Goal: Task Accomplishment & Management: Use online tool/utility

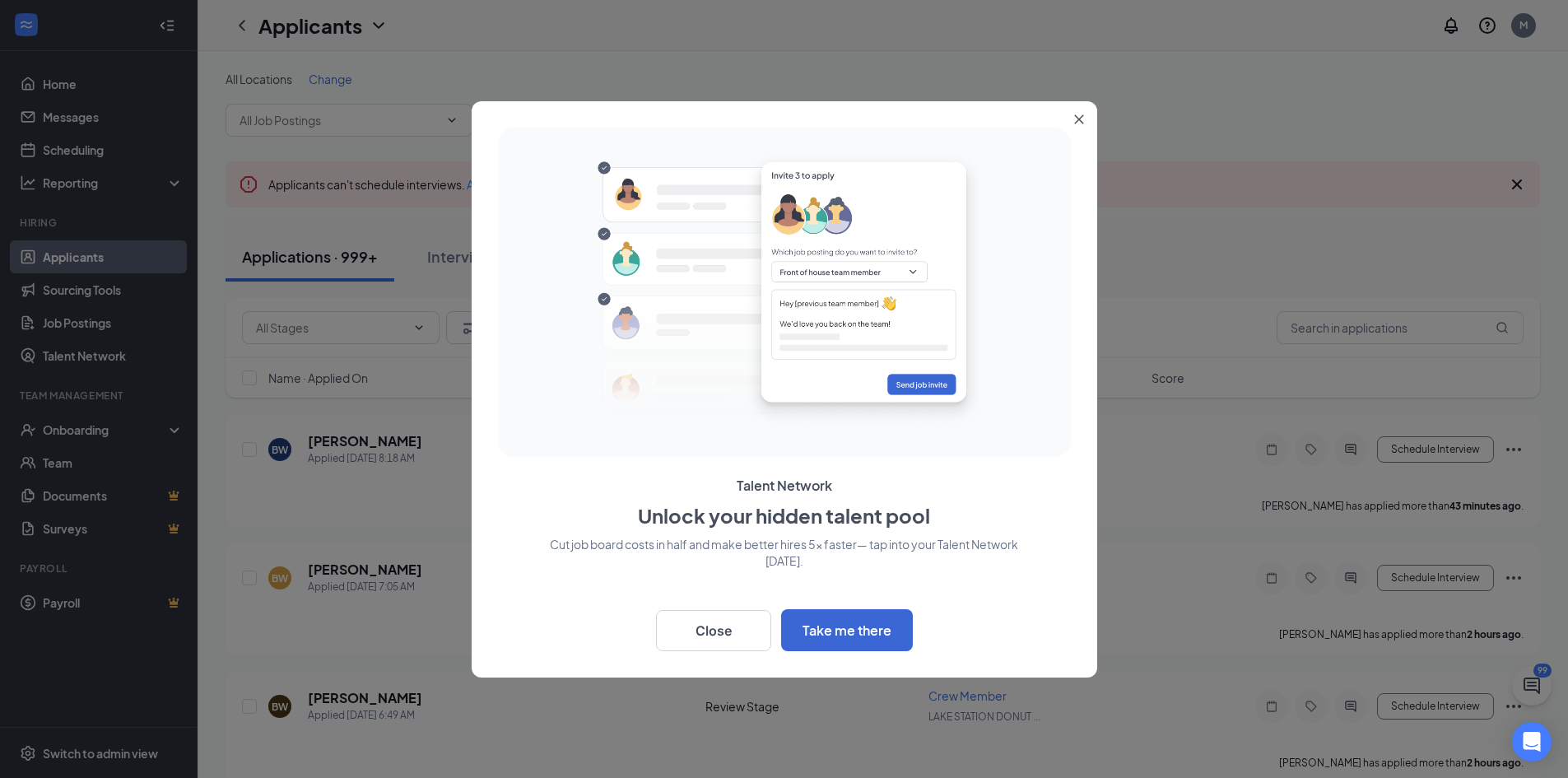
click at [1085, 118] on button "Close" at bounding box center [1082, 117] width 30 height 30
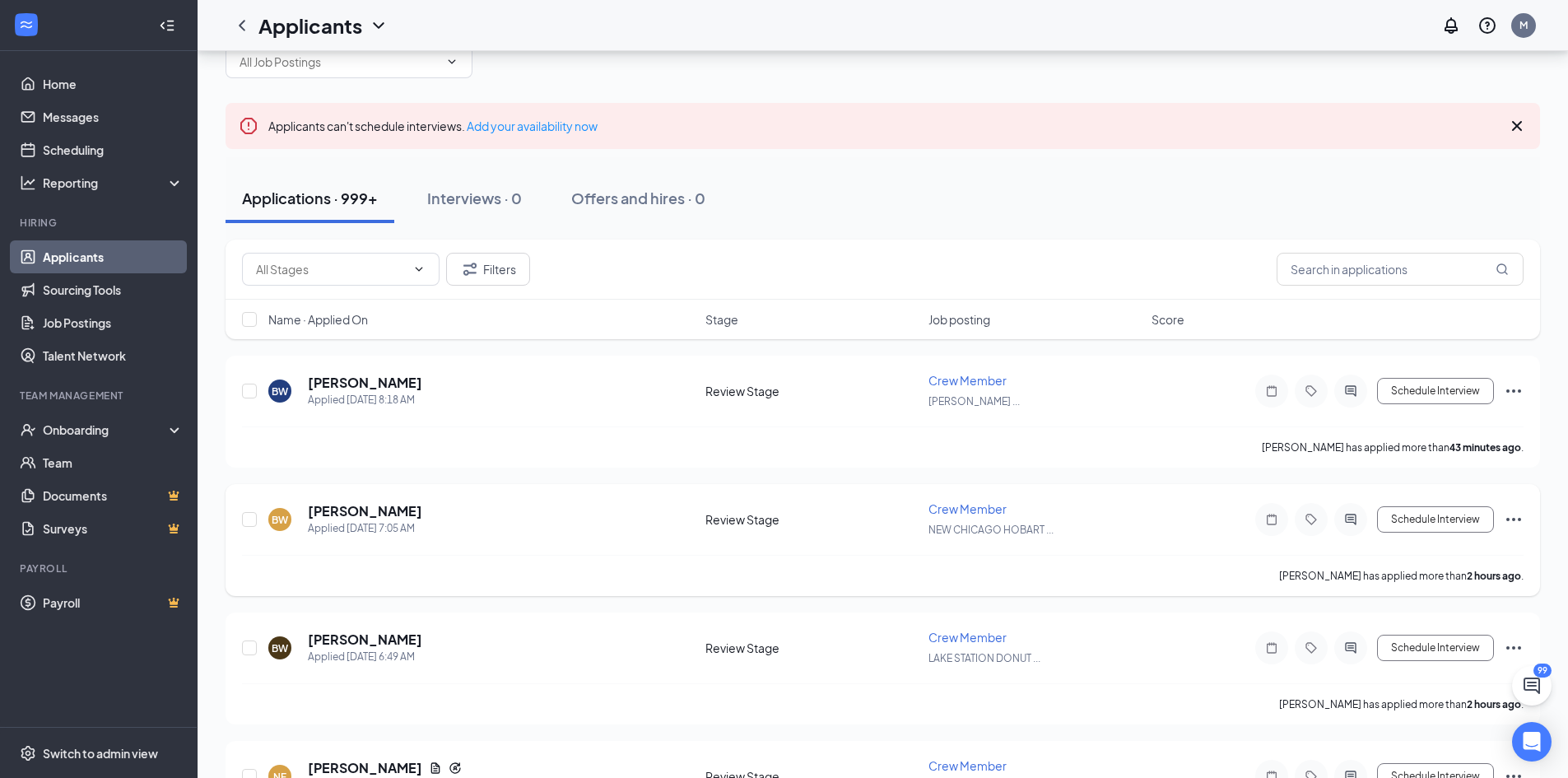
scroll to position [82, 0]
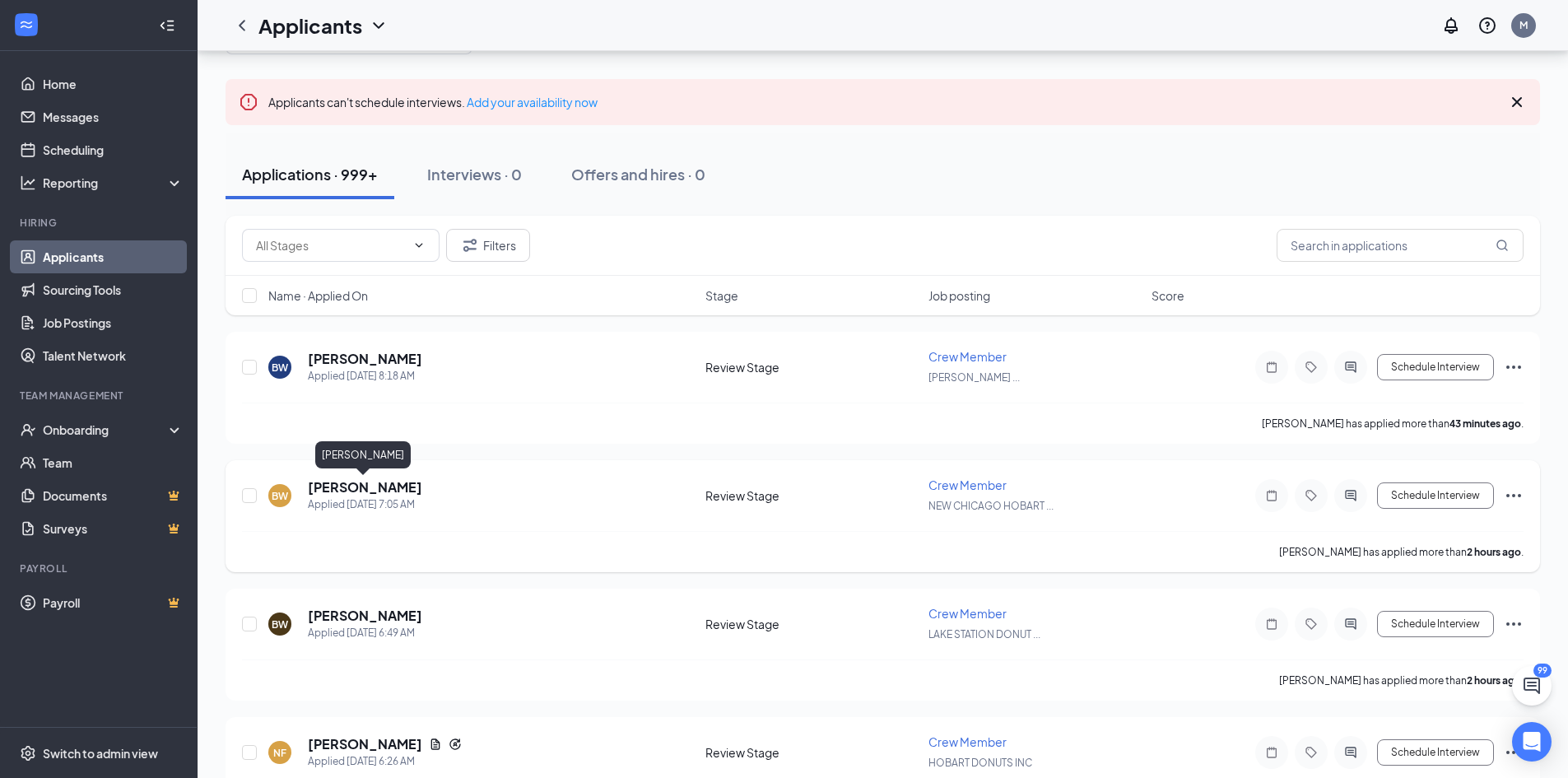
click at [384, 486] on h5 "[PERSON_NAME]" at bounding box center [364, 487] width 114 height 18
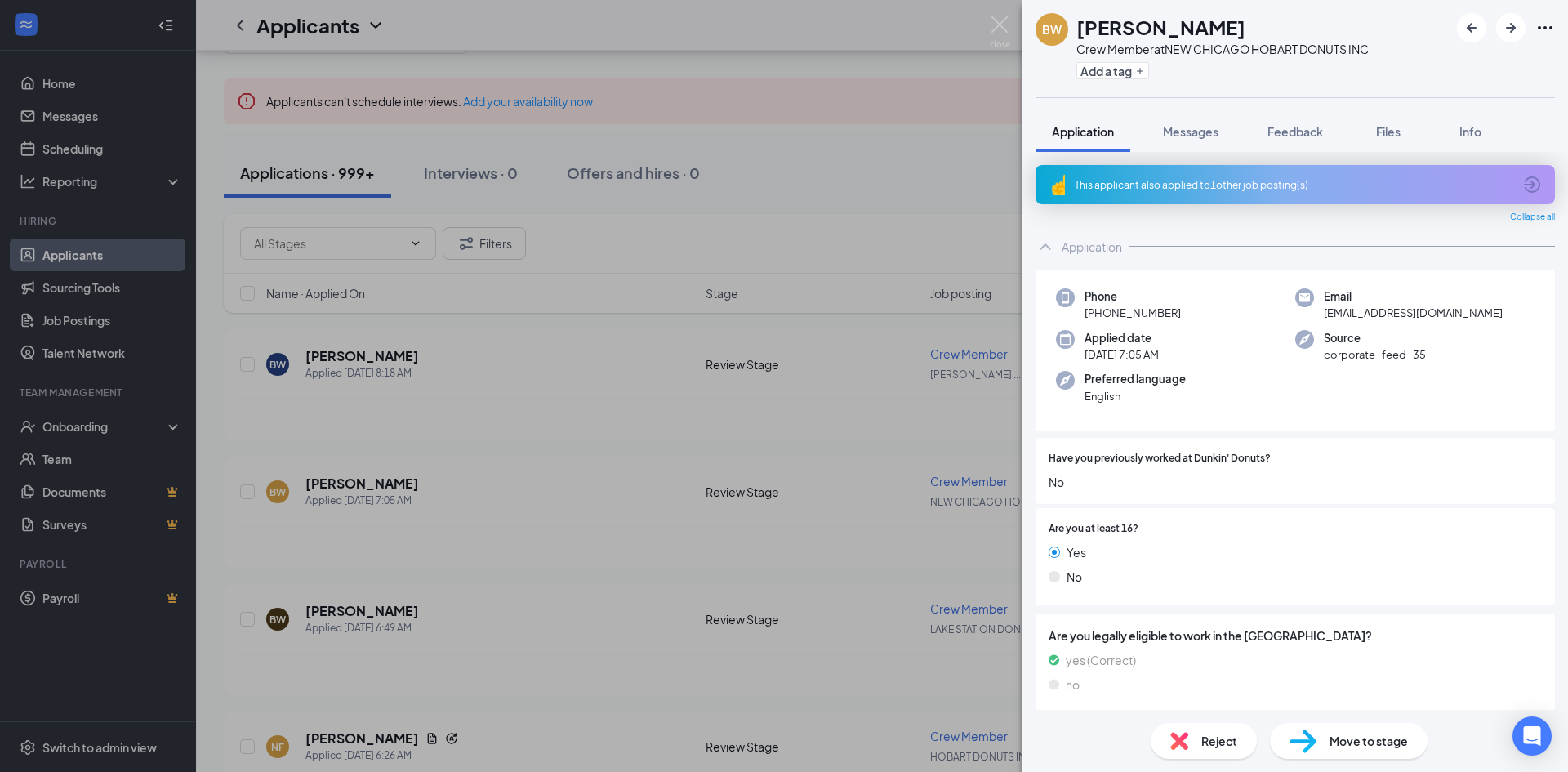
click at [796, 59] on div "BW [PERSON_NAME] Crew Member at [GEOGRAPHIC_DATA] HOBART DONUTS INC Add a tag A…" at bounding box center [784, 386] width 1568 height 772
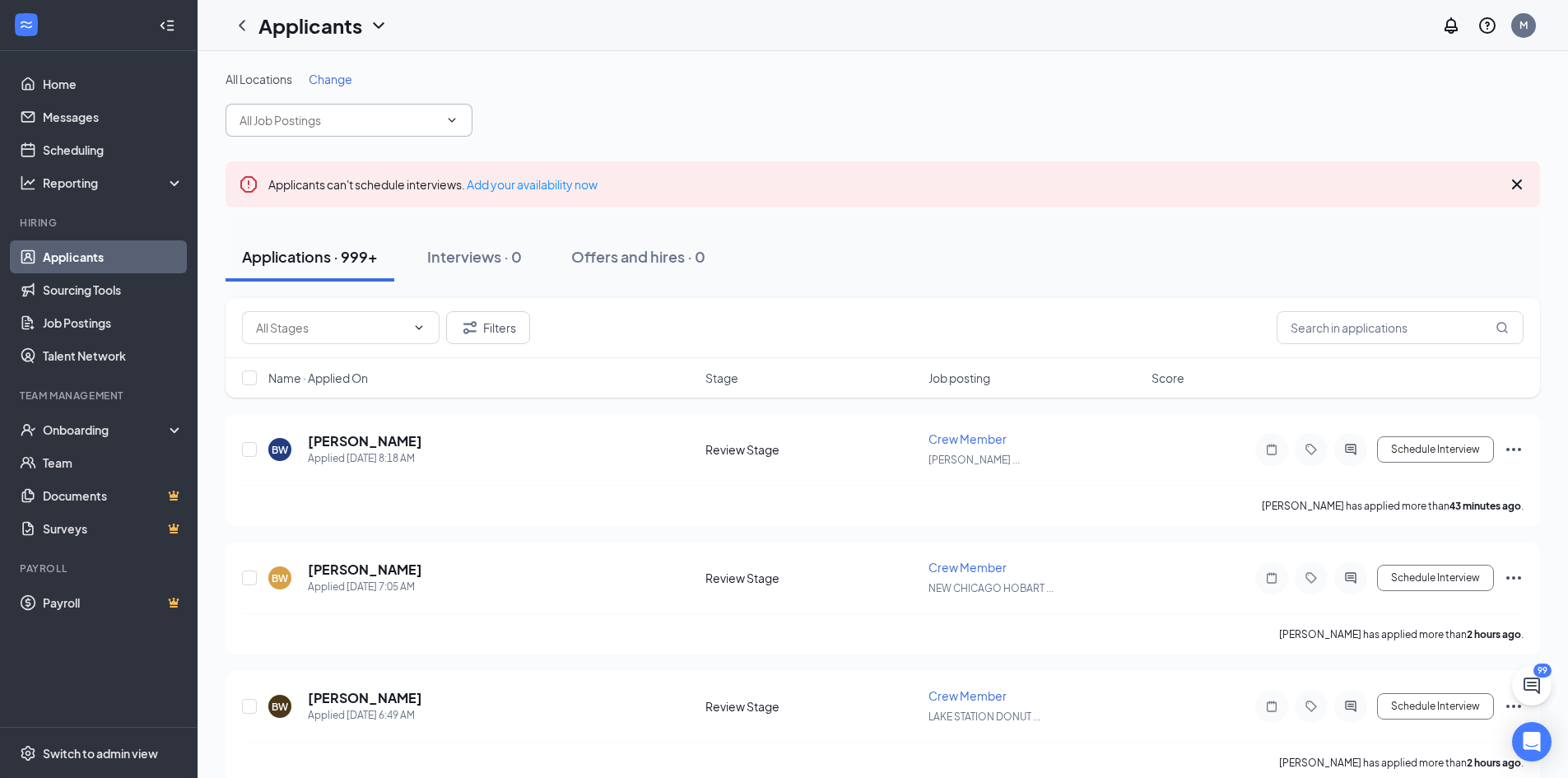
click at [454, 118] on icon "ChevronDown" at bounding box center [452, 119] width 13 height 13
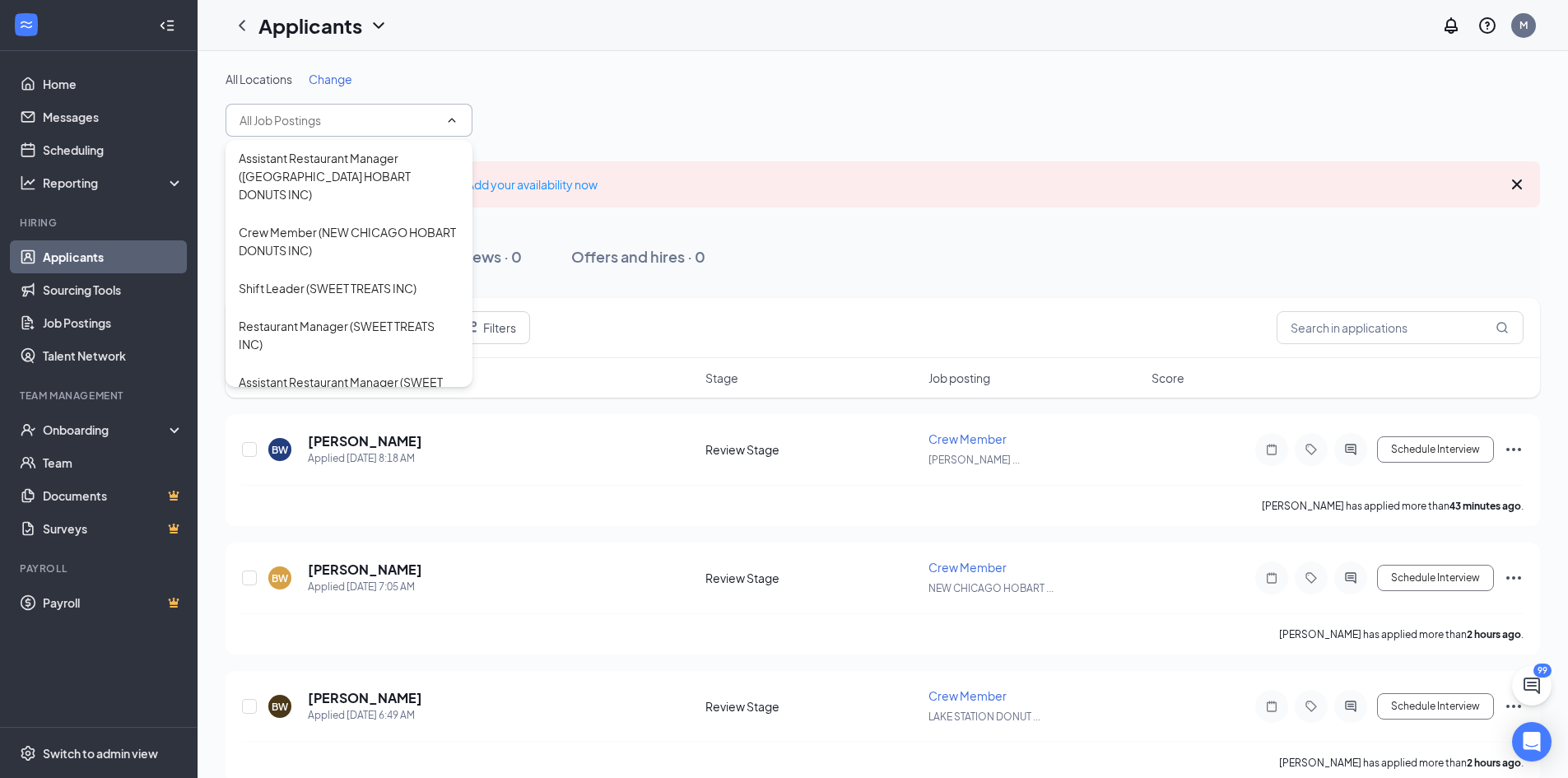
scroll to position [1811, 0]
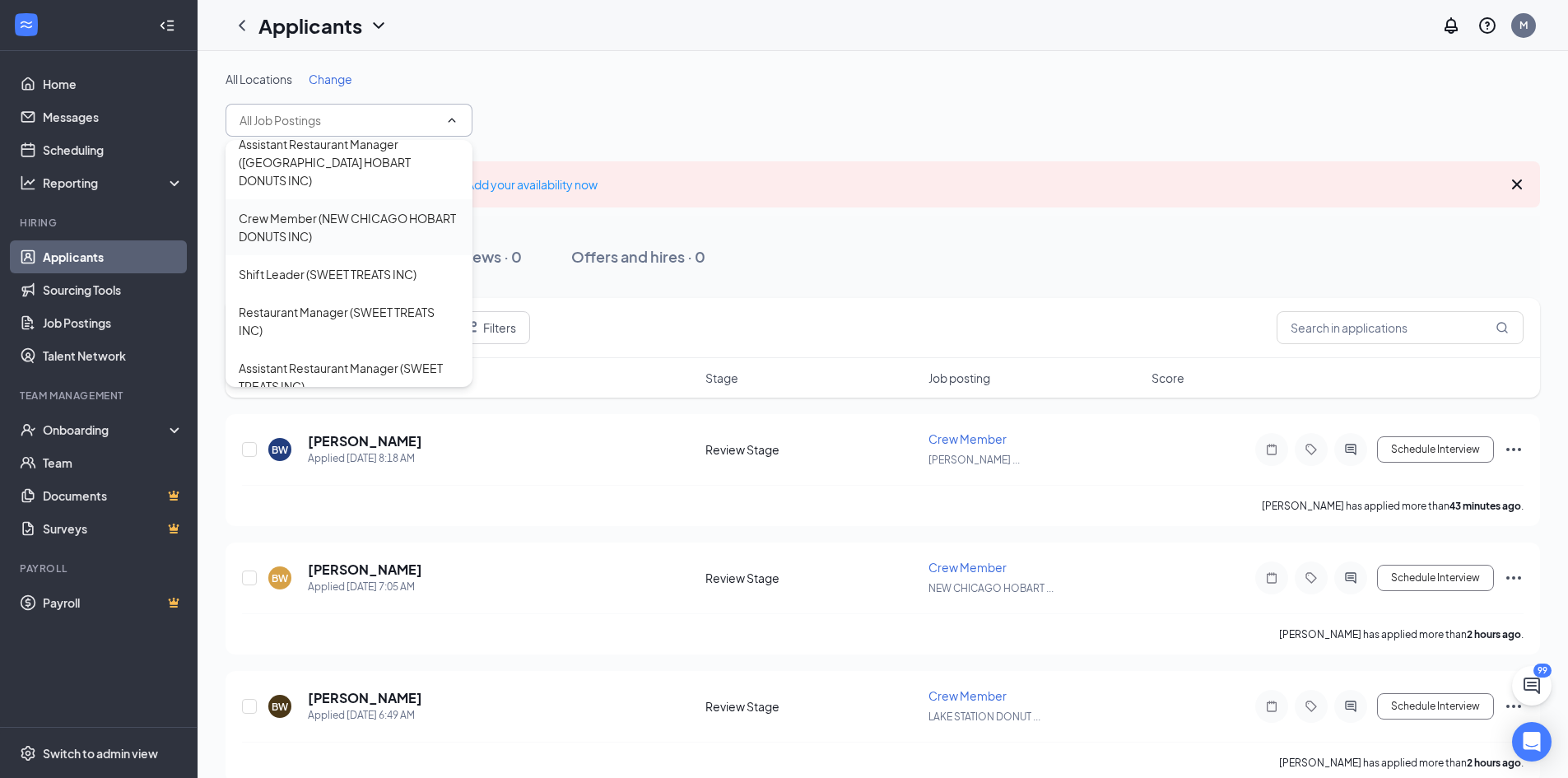
click at [301, 245] on div "Crew Member (NEW CHICAGO HOBART DONUTS INC)" at bounding box center [349, 226] width 221 height 36
type input "Crew Member (NEW CHICAGO HOBART DONUTS INC)"
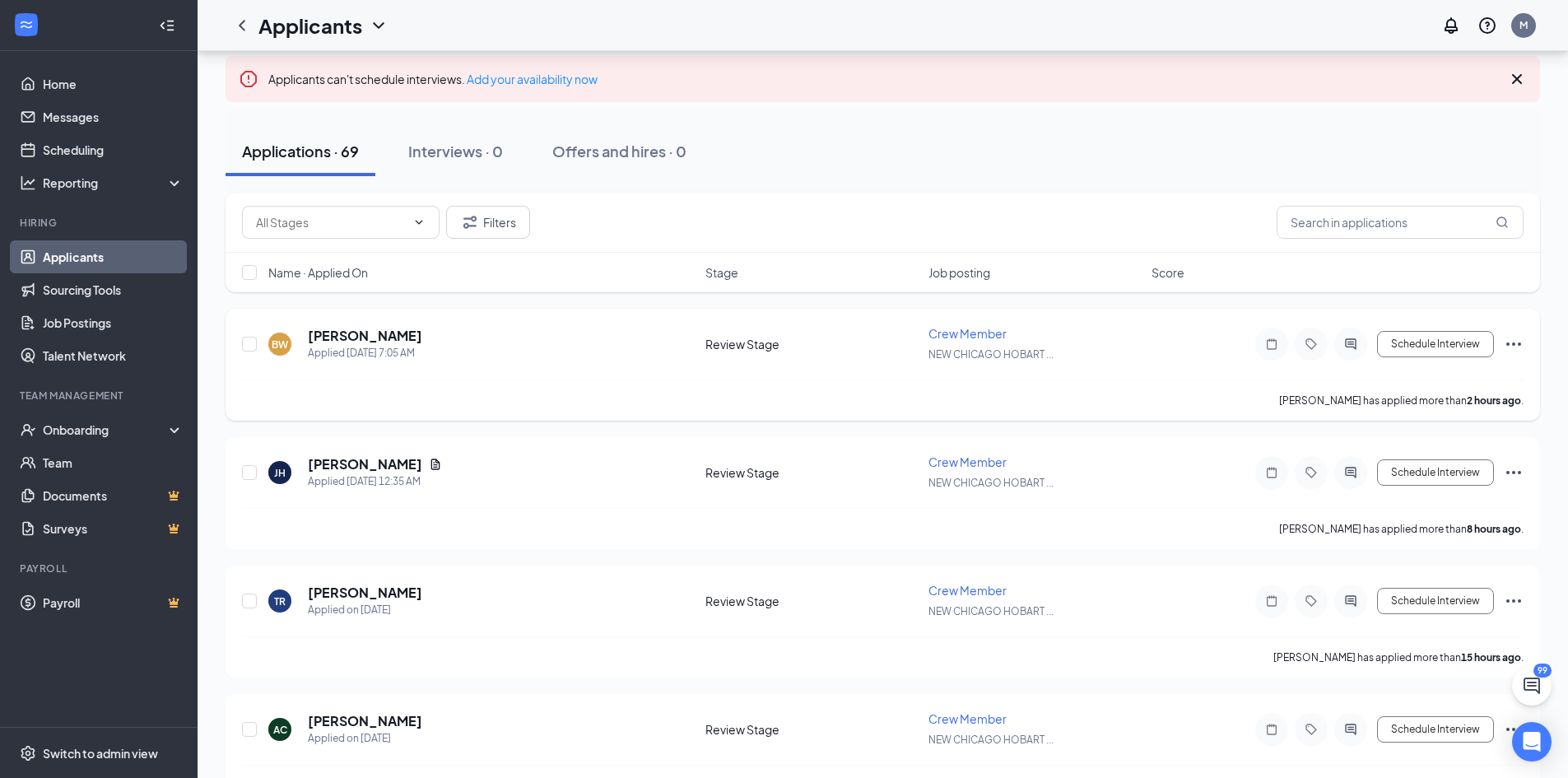
scroll to position [164, 0]
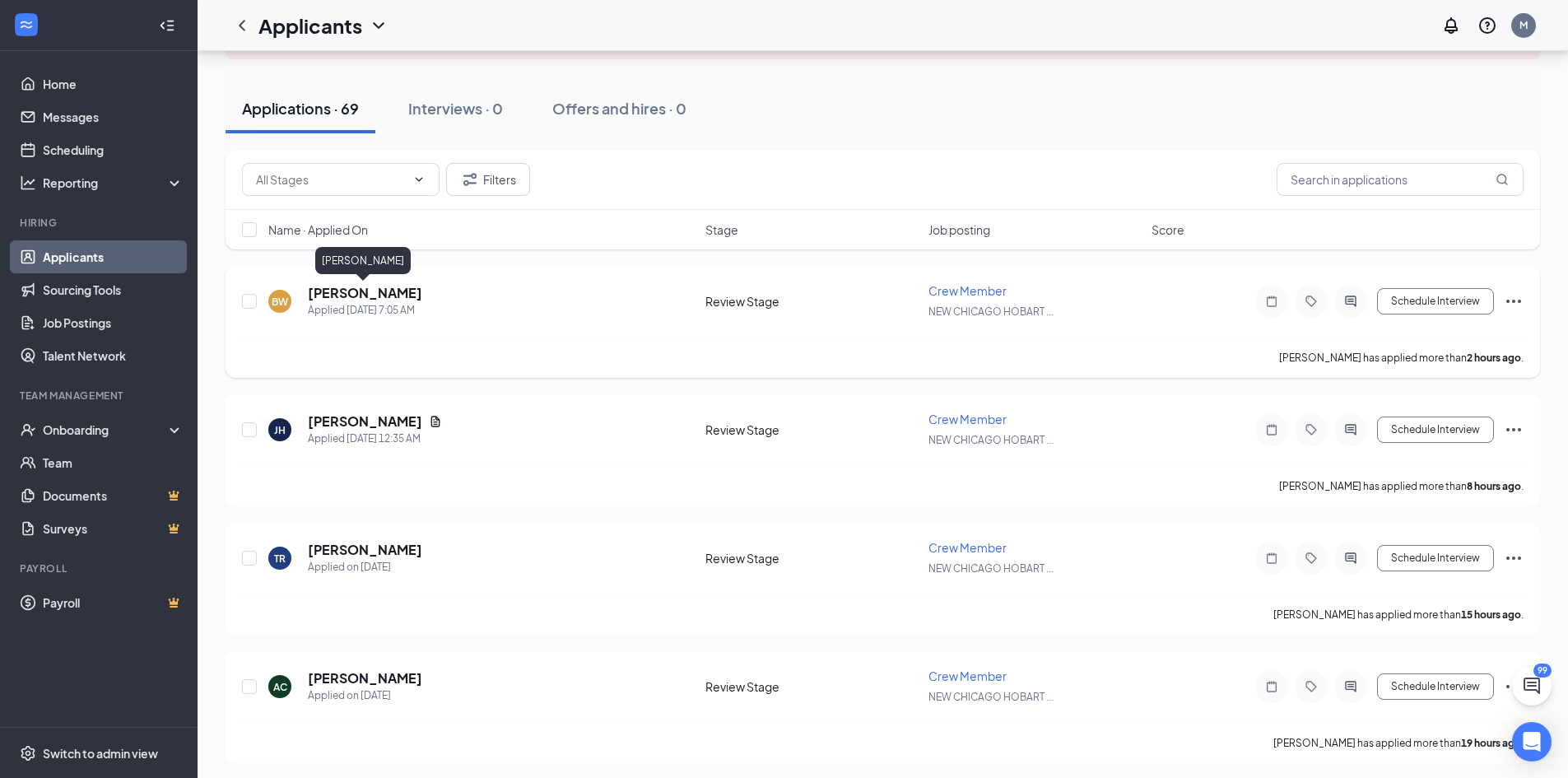
click at [331, 296] on h5 "[PERSON_NAME]" at bounding box center [364, 293] width 114 height 18
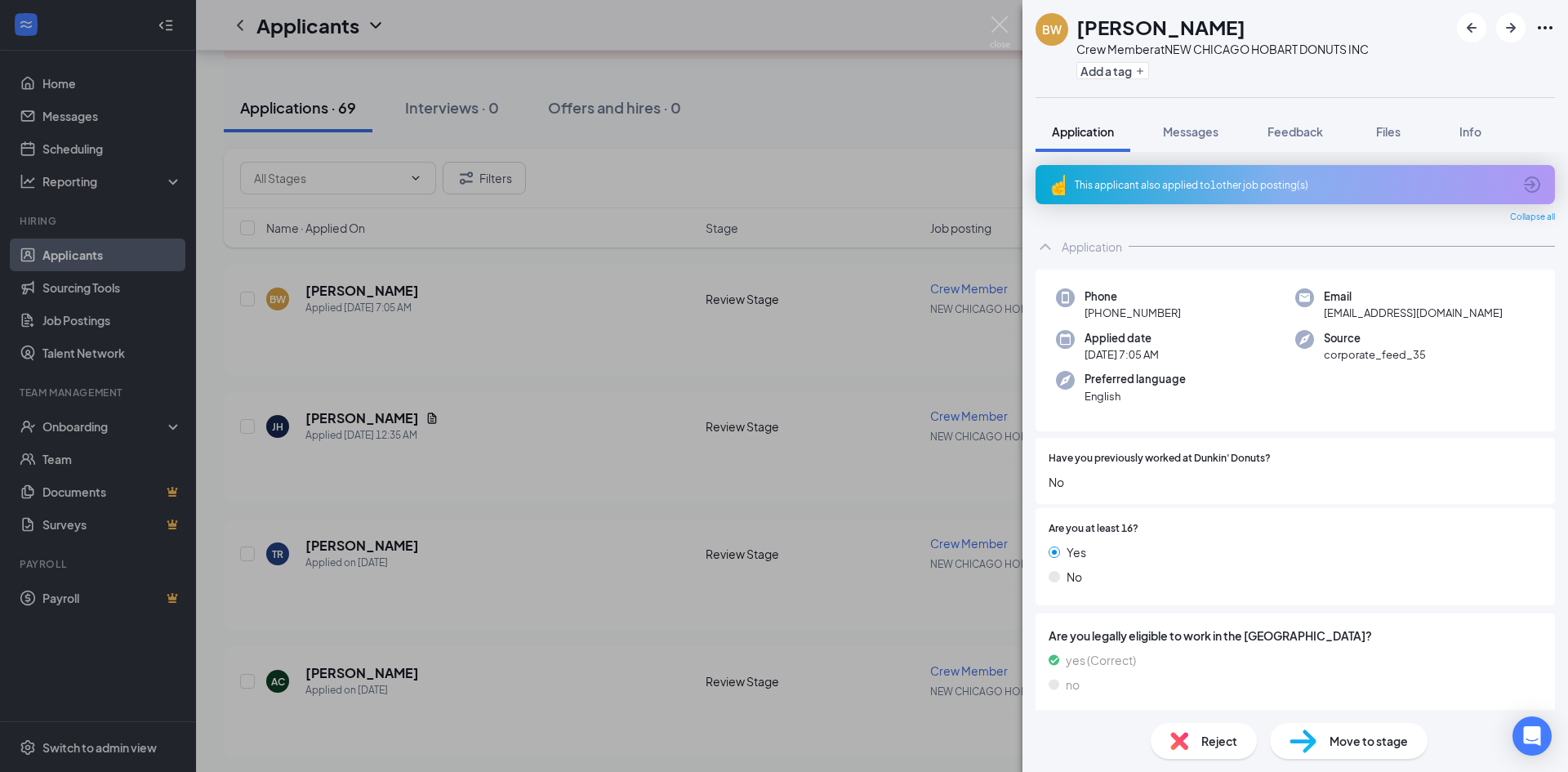
drag, startPoint x: 927, startPoint y: 111, endPoint x: 535, endPoint y: 6, distance: 405.8
click at [917, 122] on div "BW [PERSON_NAME] Crew Member at [GEOGRAPHIC_DATA] HOBART DONUTS INC Add a tag A…" at bounding box center [784, 386] width 1568 height 772
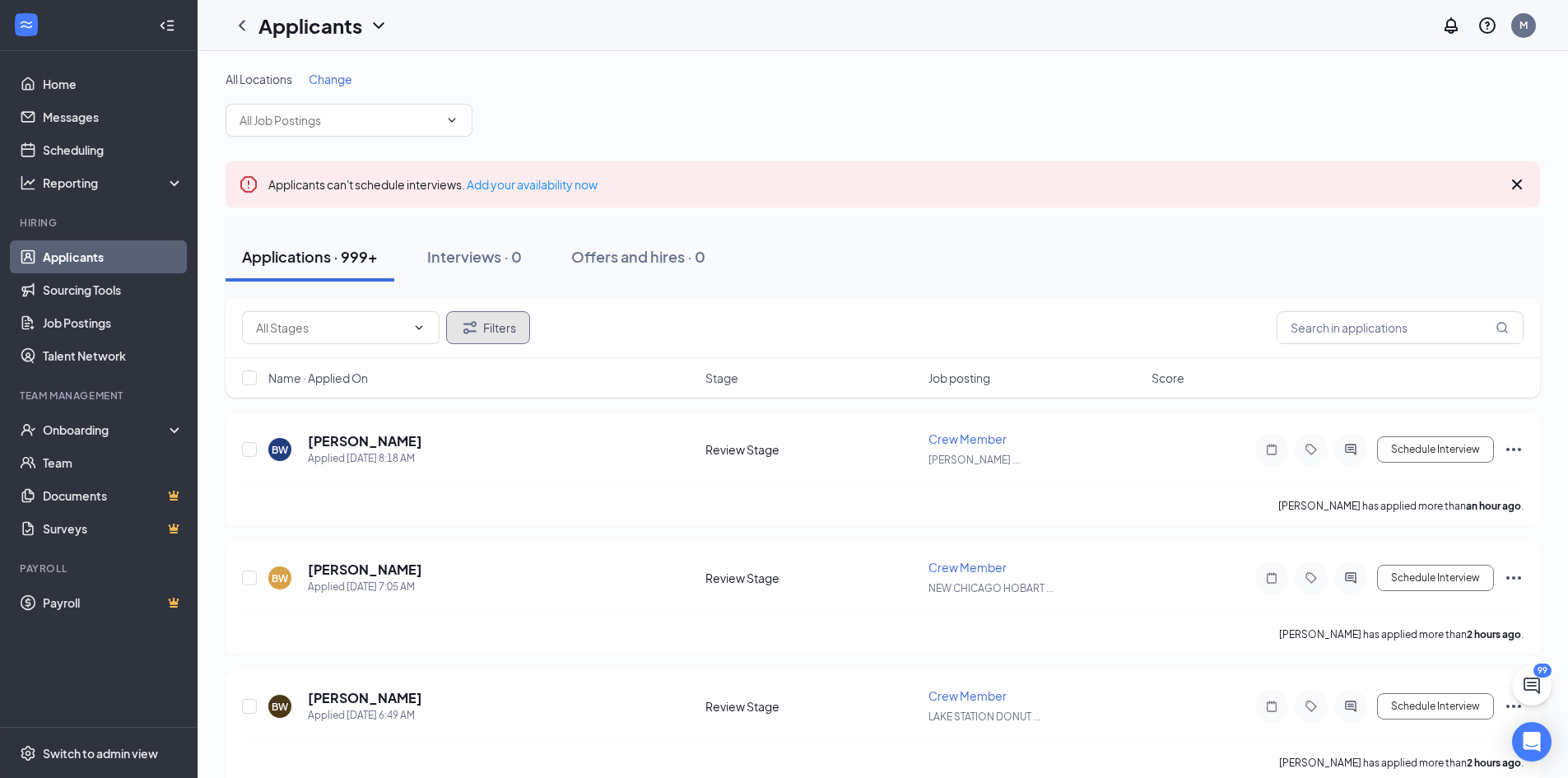
click at [483, 329] on button "Filters" at bounding box center [488, 327] width 84 height 33
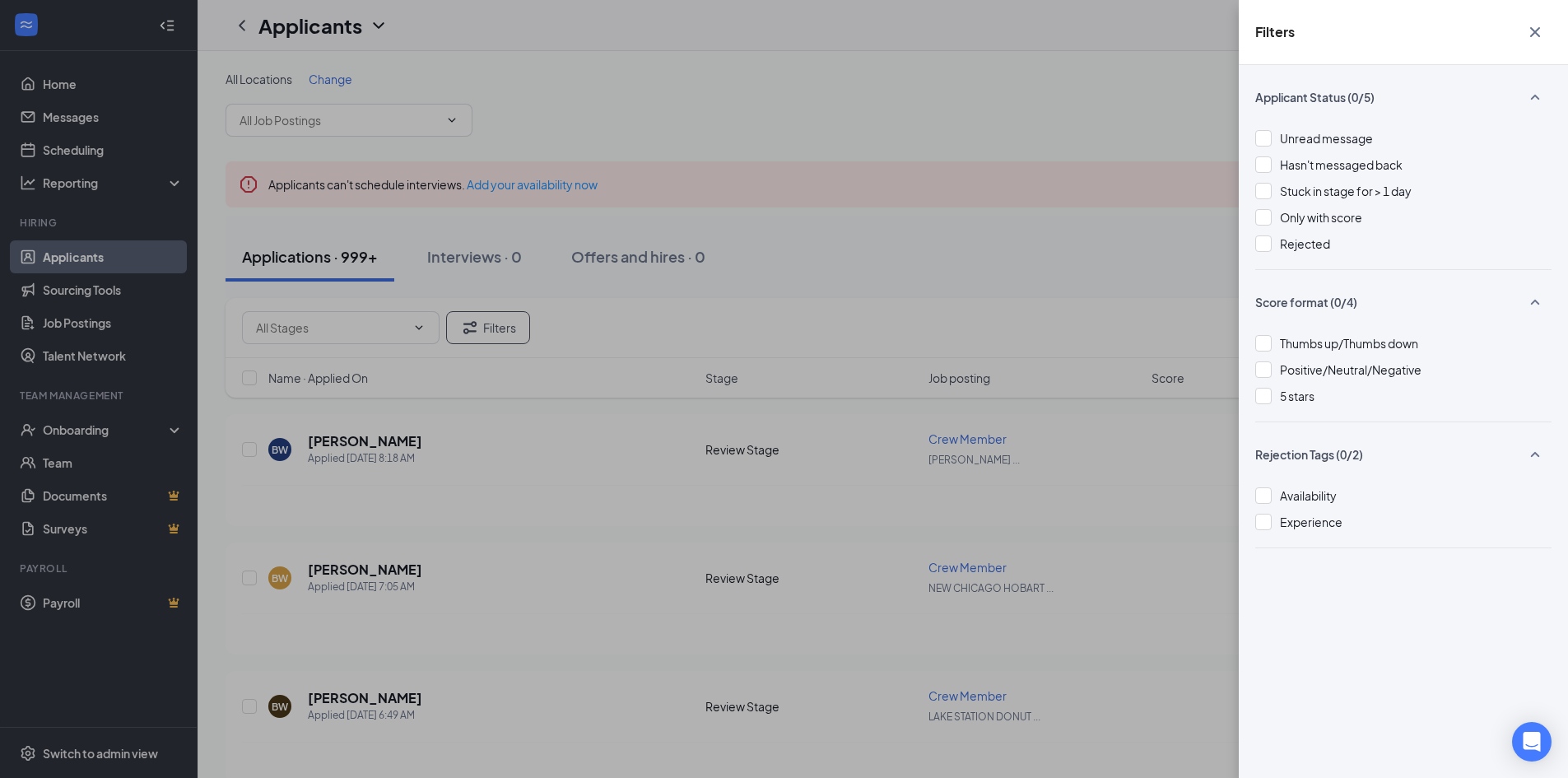
click at [483, 341] on div "Filters Applicant Status (0/5) Unread message Hasn't messaged back Stuck in sta…" at bounding box center [784, 389] width 1568 height 778
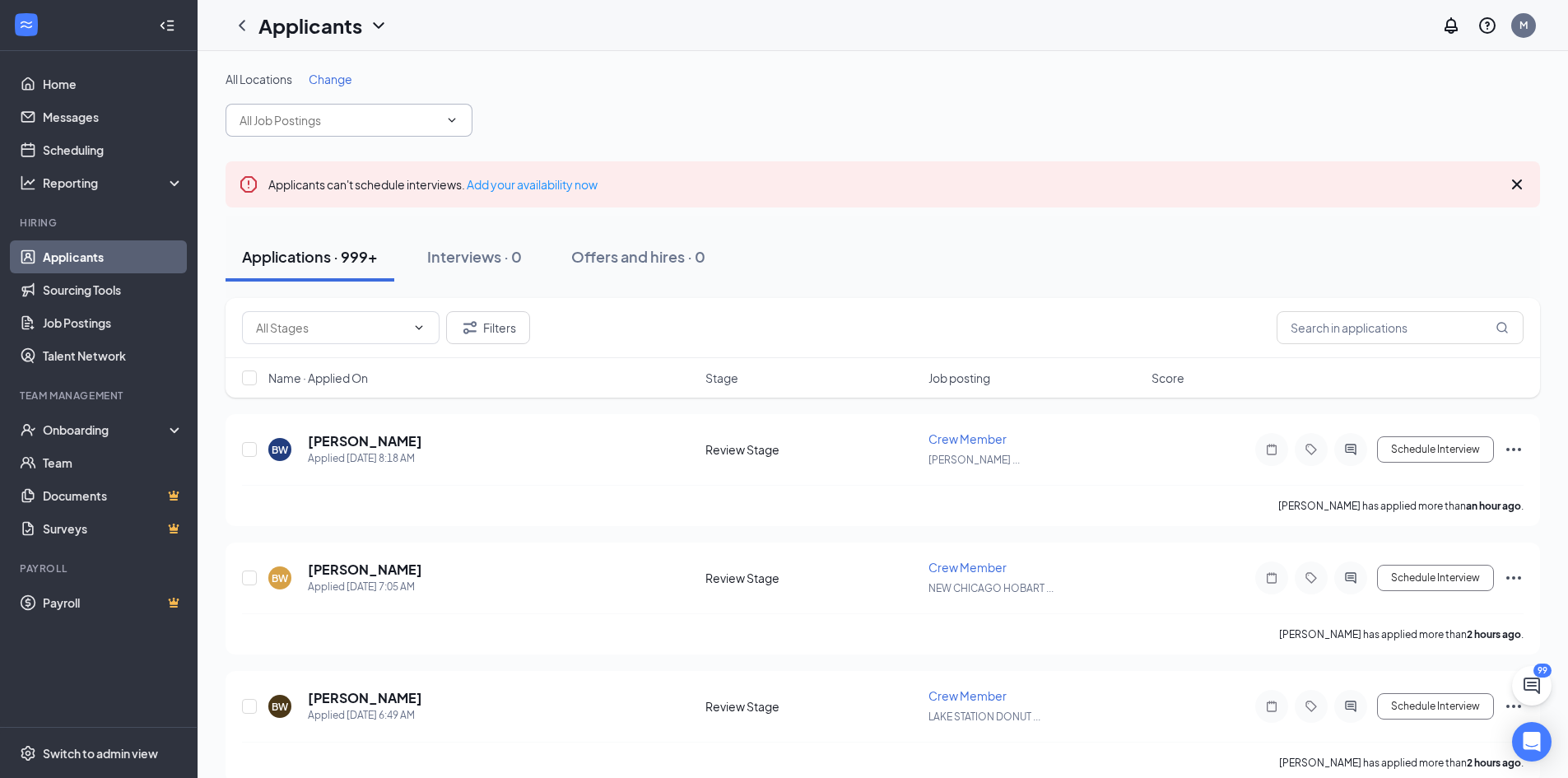
click at [375, 126] on input "text" at bounding box center [339, 120] width 199 height 18
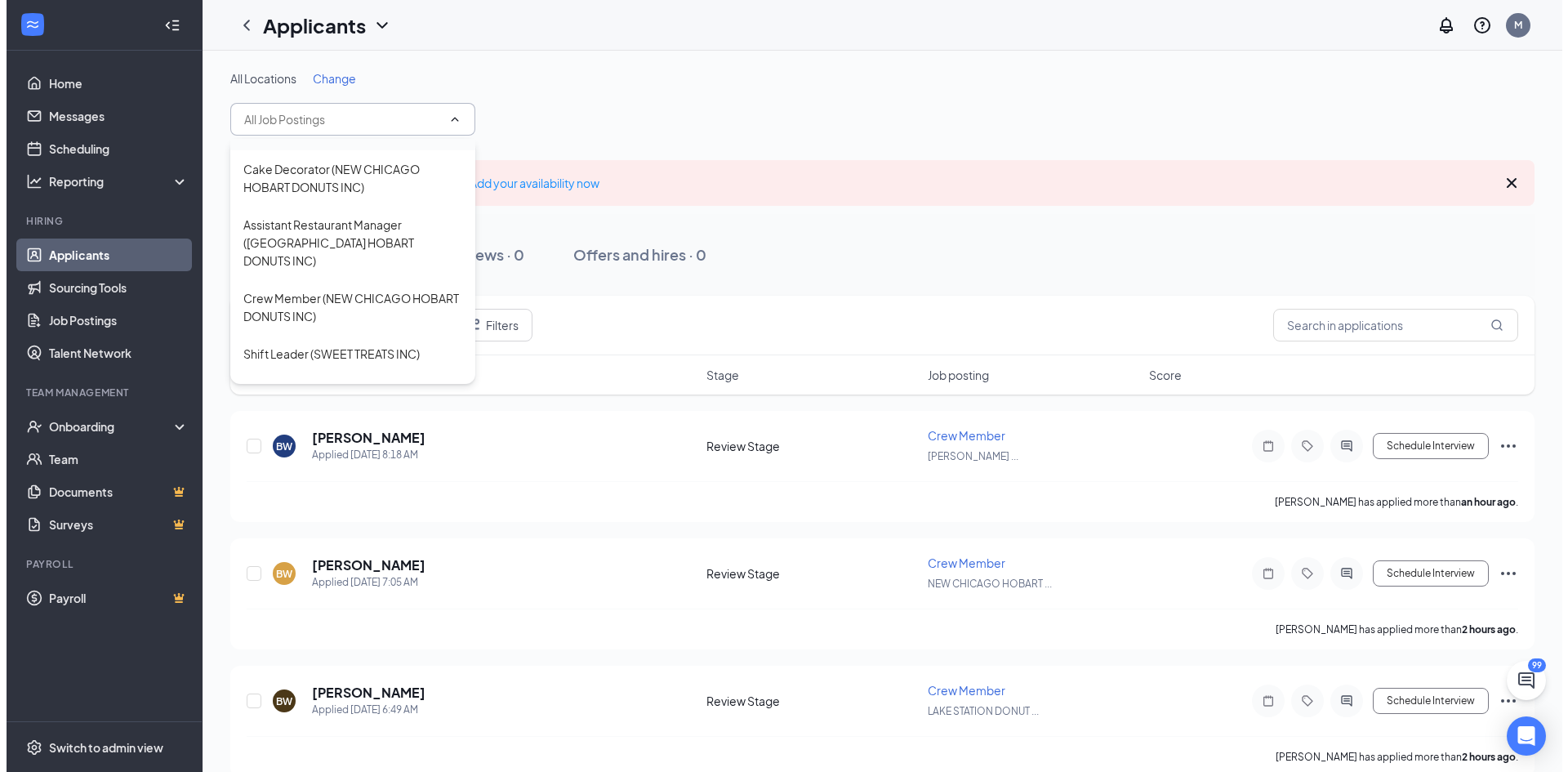
scroll to position [1797, 0]
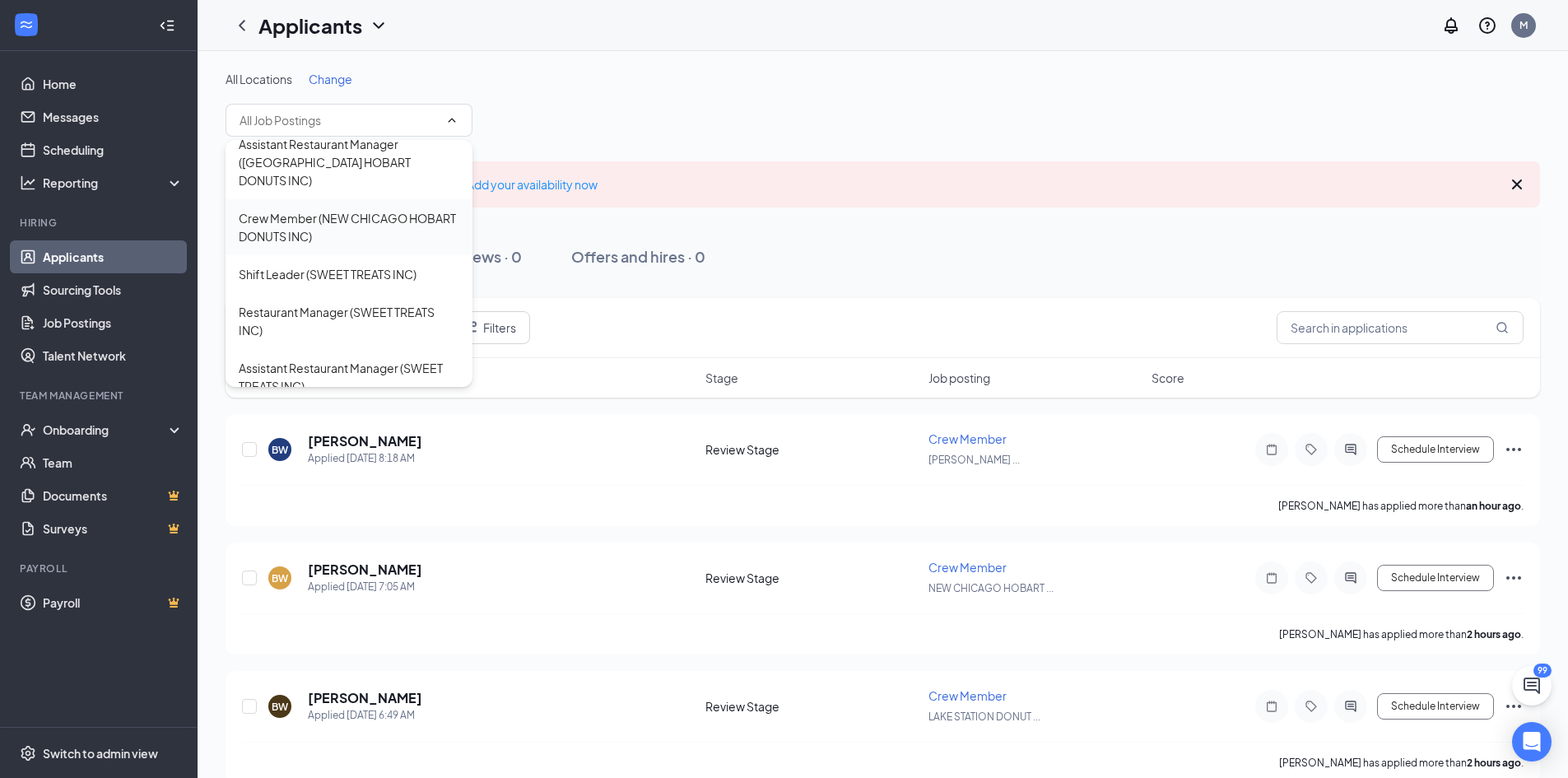
click at [376, 245] on div "Crew Member (NEW CHICAGO HOBART DONUTS INC)" at bounding box center [349, 226] width 221 height 36
type input "Crew Member (NEW CHICAGO HOBART DONUTS INC)"
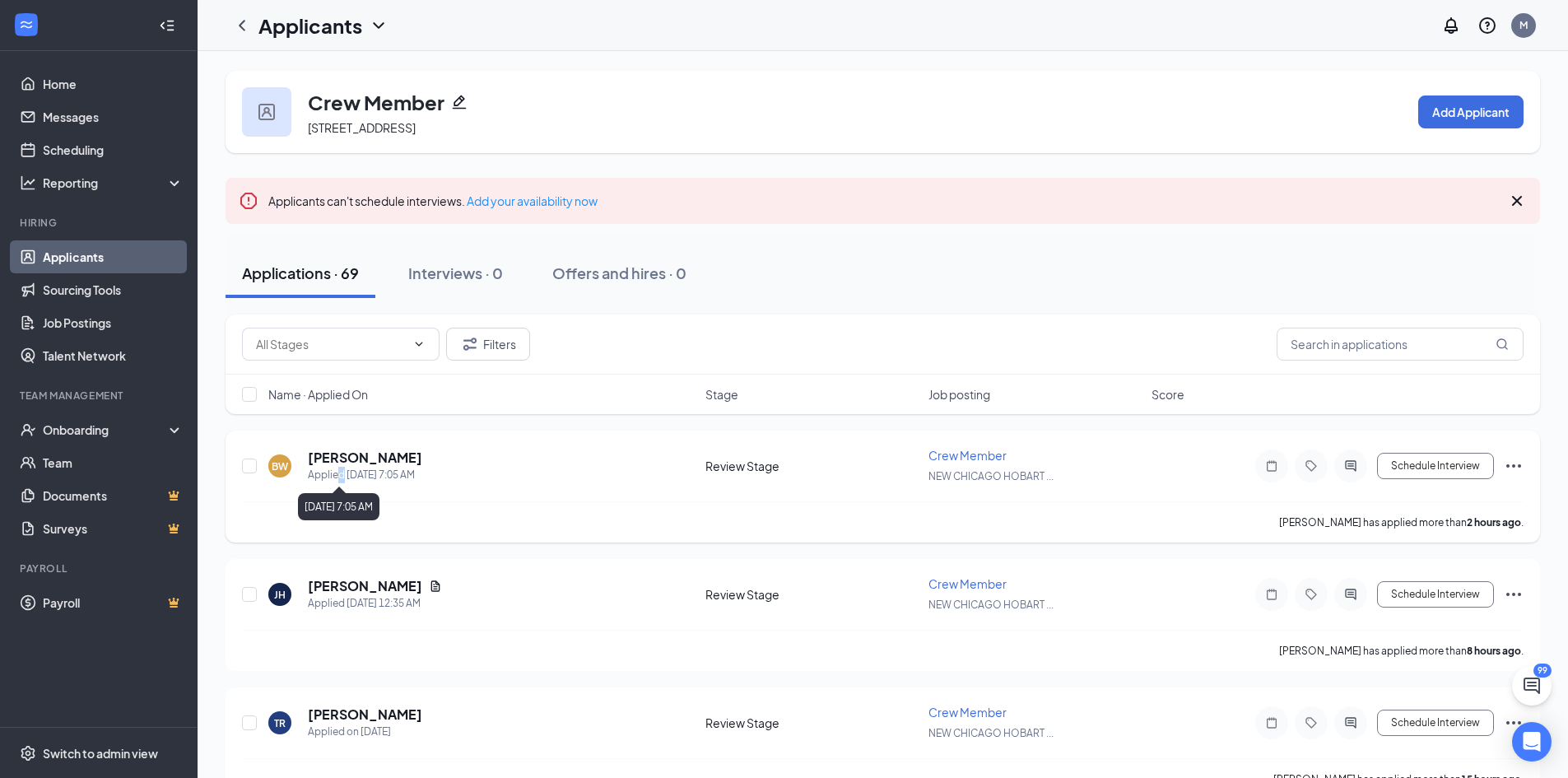
click at [344, 469] on div "Applied [DATE] 7:05 AM" at bounding box center [364, 475] width 114 height 17
click at [343, 476] on div "Applied [DATE] 7:05 AM" at bounding box center [364, 475] width 114 height 17
click at [379, 457] on h5 "[PERSON_NAME]" at bounding box center [364, 457] width 114 height 18
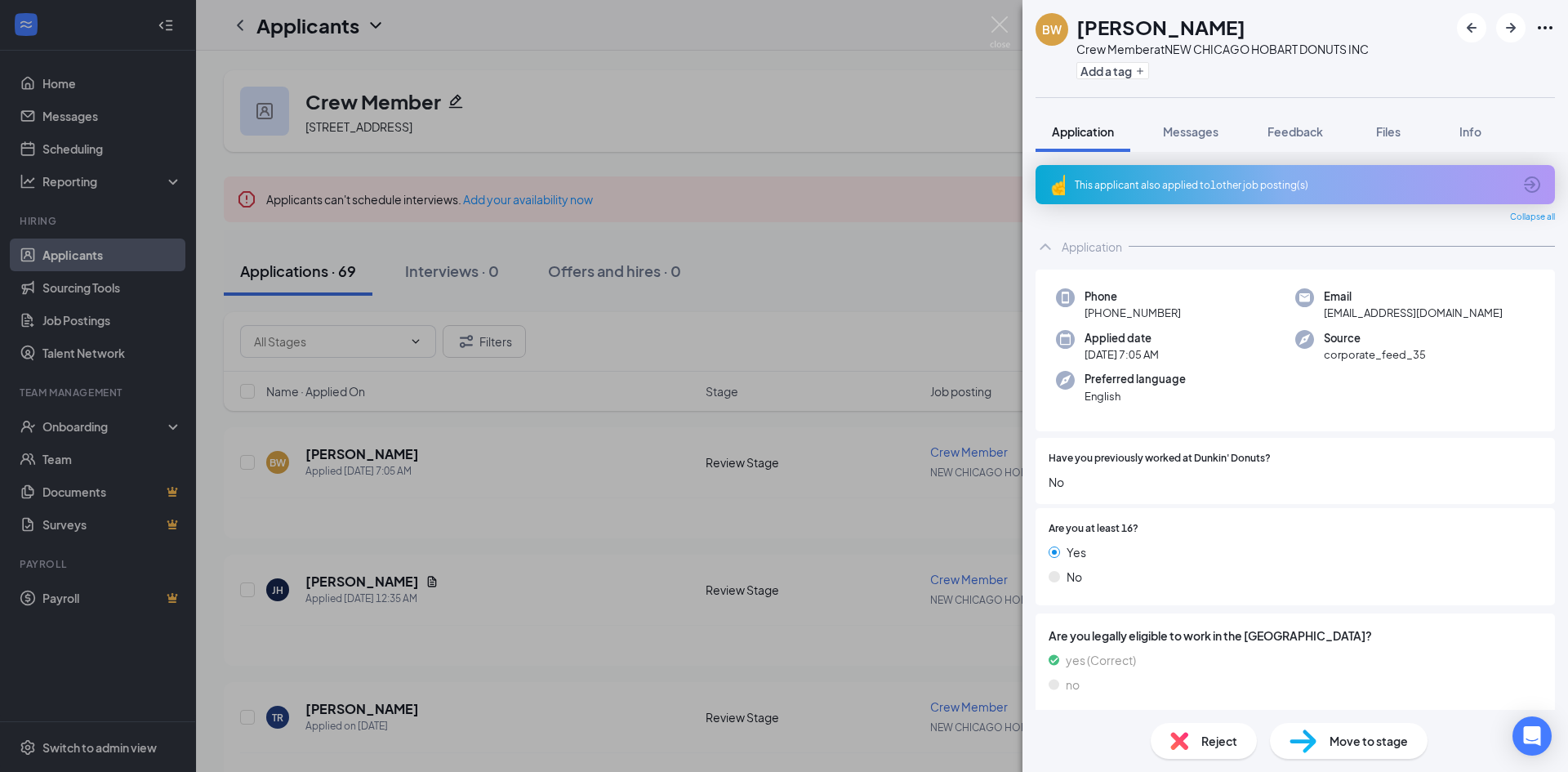
click at [840, 102] on div "BW [PERSON_NAME] Crew Member at [GEOGRAPHIC_DATA] HOBART DONUTS INC Add a tag A…" at bounding box center [784, 386] width 1568 height 772
click at [590, 568] on div "BW [PERSON_NAME] Crew Member at [GEOGRAPHIC_DATA] HOBART DONUTS INC Add a tag A…" at bounding box center [784, 386] width 1568 height 772
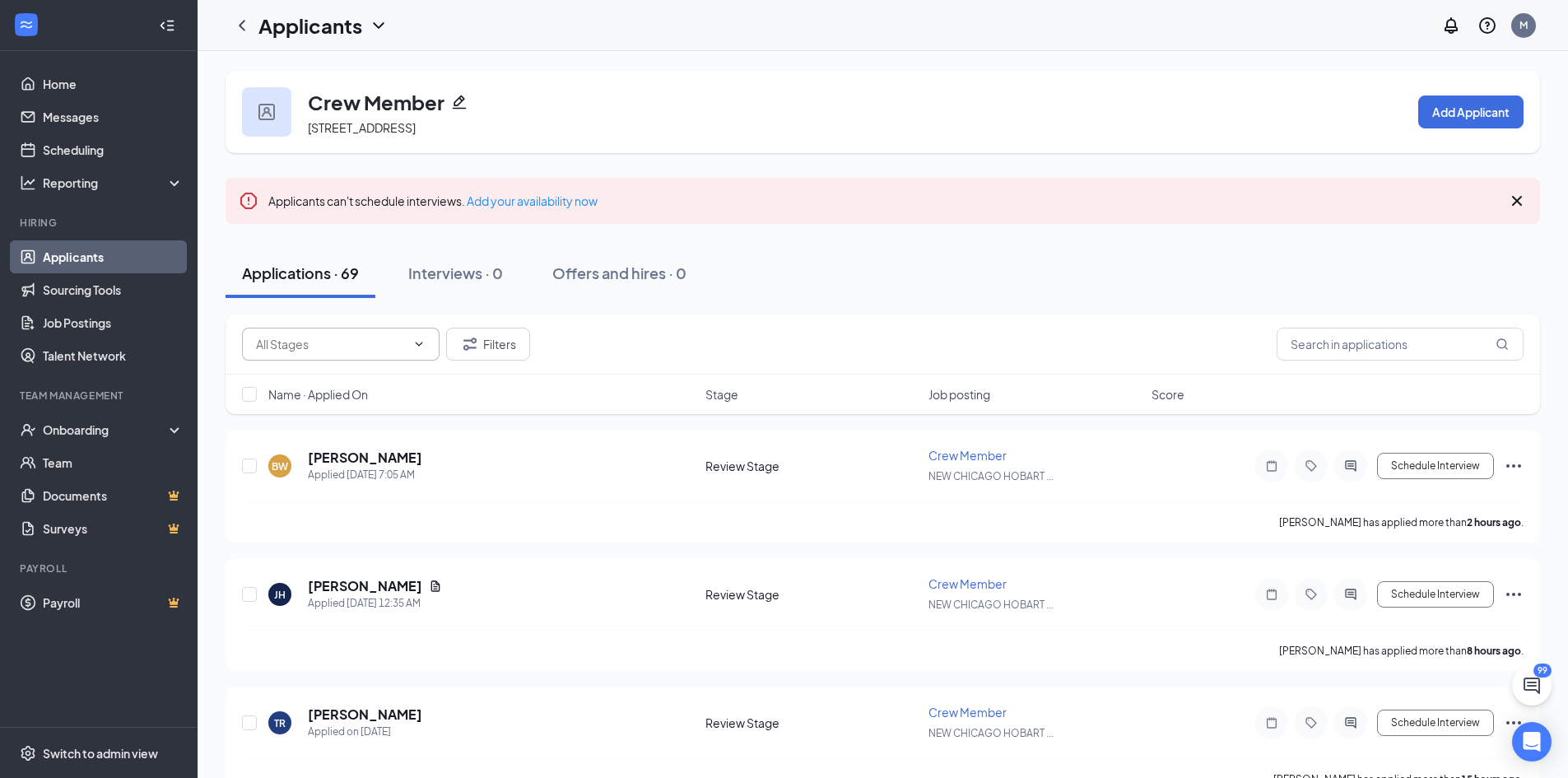
click at [420, 342] on icon "ChevronDown" at bounding box center [418, 344] width 13 height 13
click at [420, 343] on icon "ChevronUp" at bounding box center [419, 343] width 7 height 4
click at [42, 253] on link "Applicants" at bounding box center [112, 256] width 141 height 33
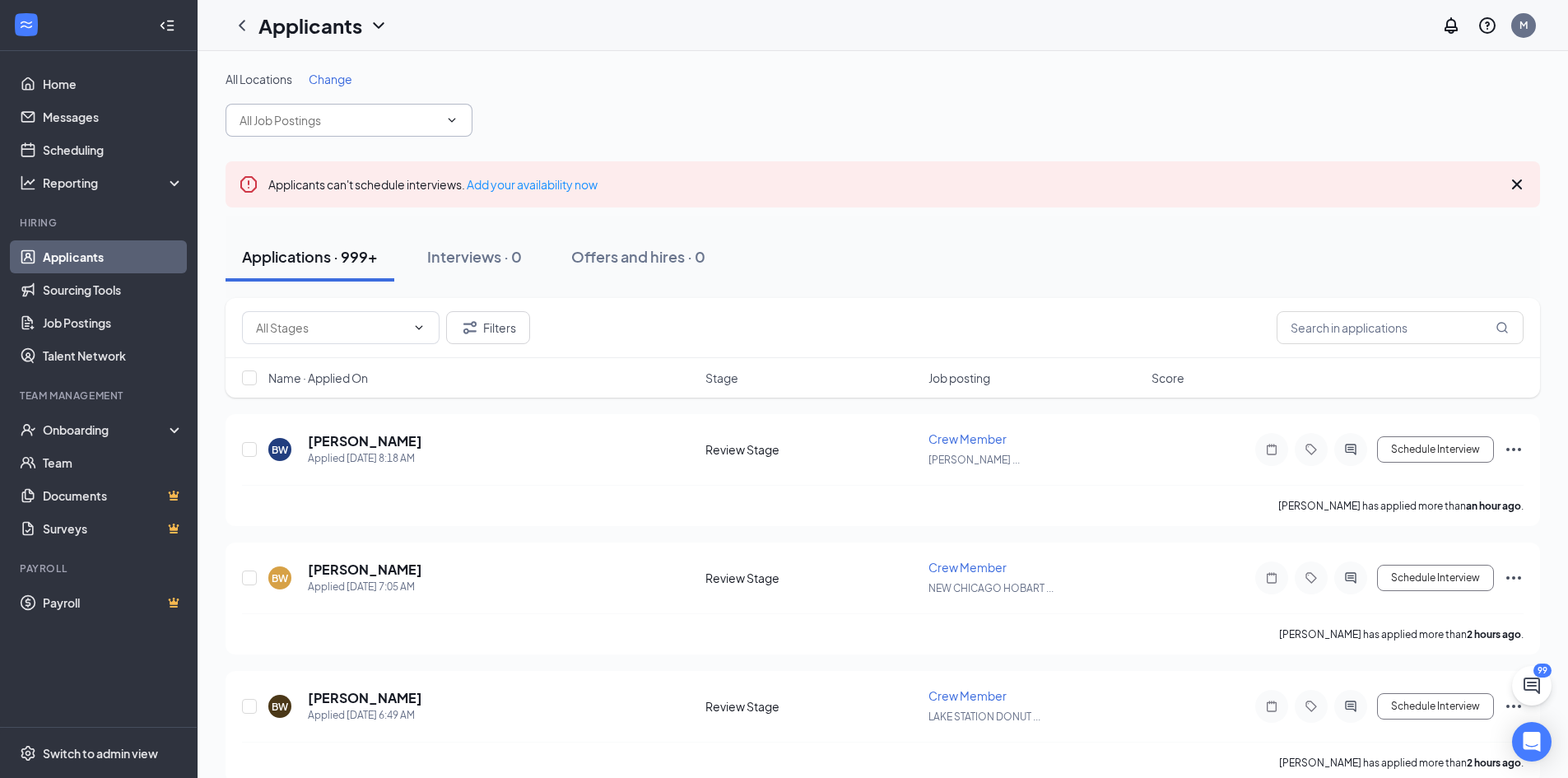
click at [453, 127] on span at bounding box center [348, 119] width 247 height 33
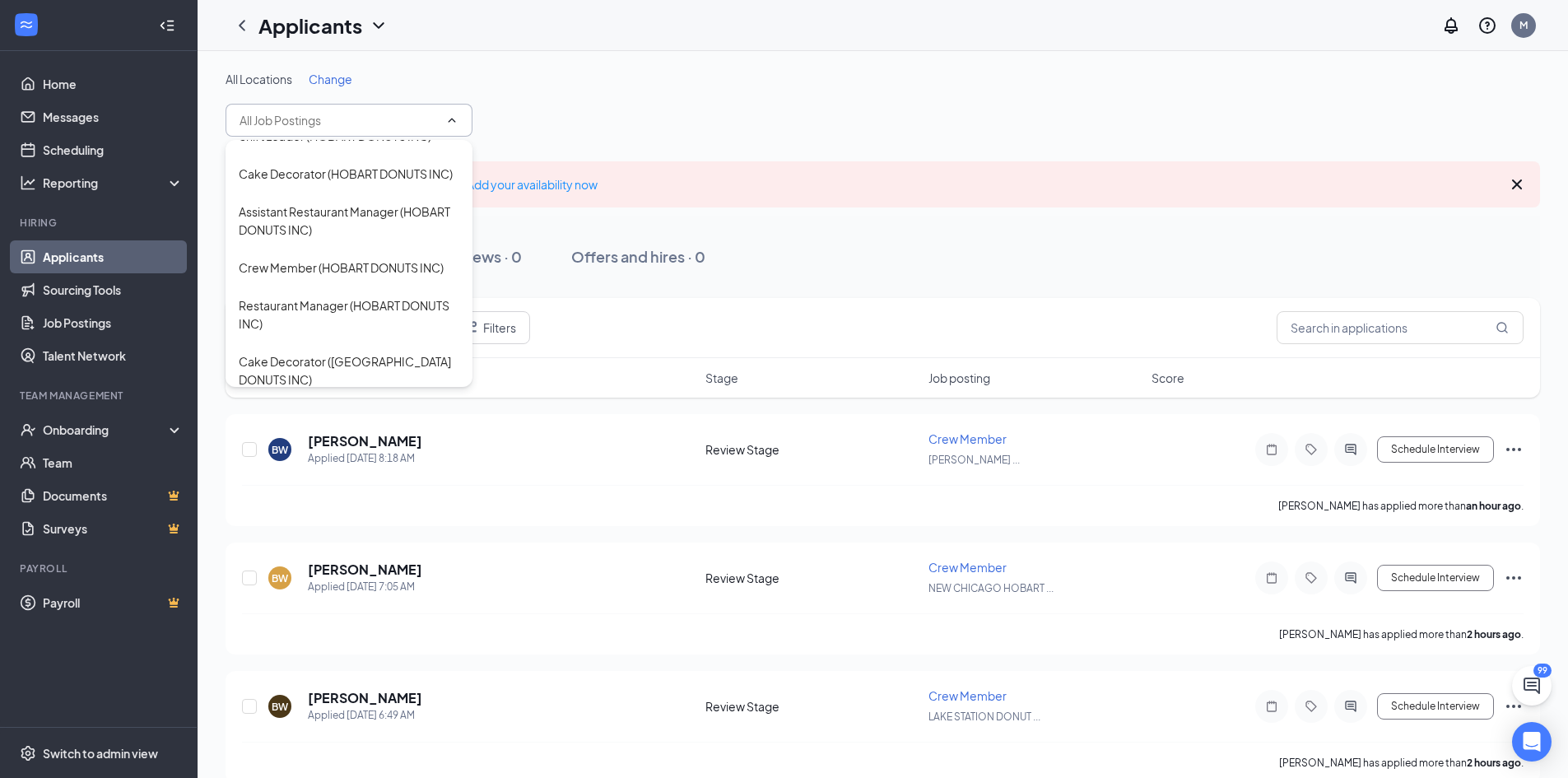
scroll to position [429, 0]
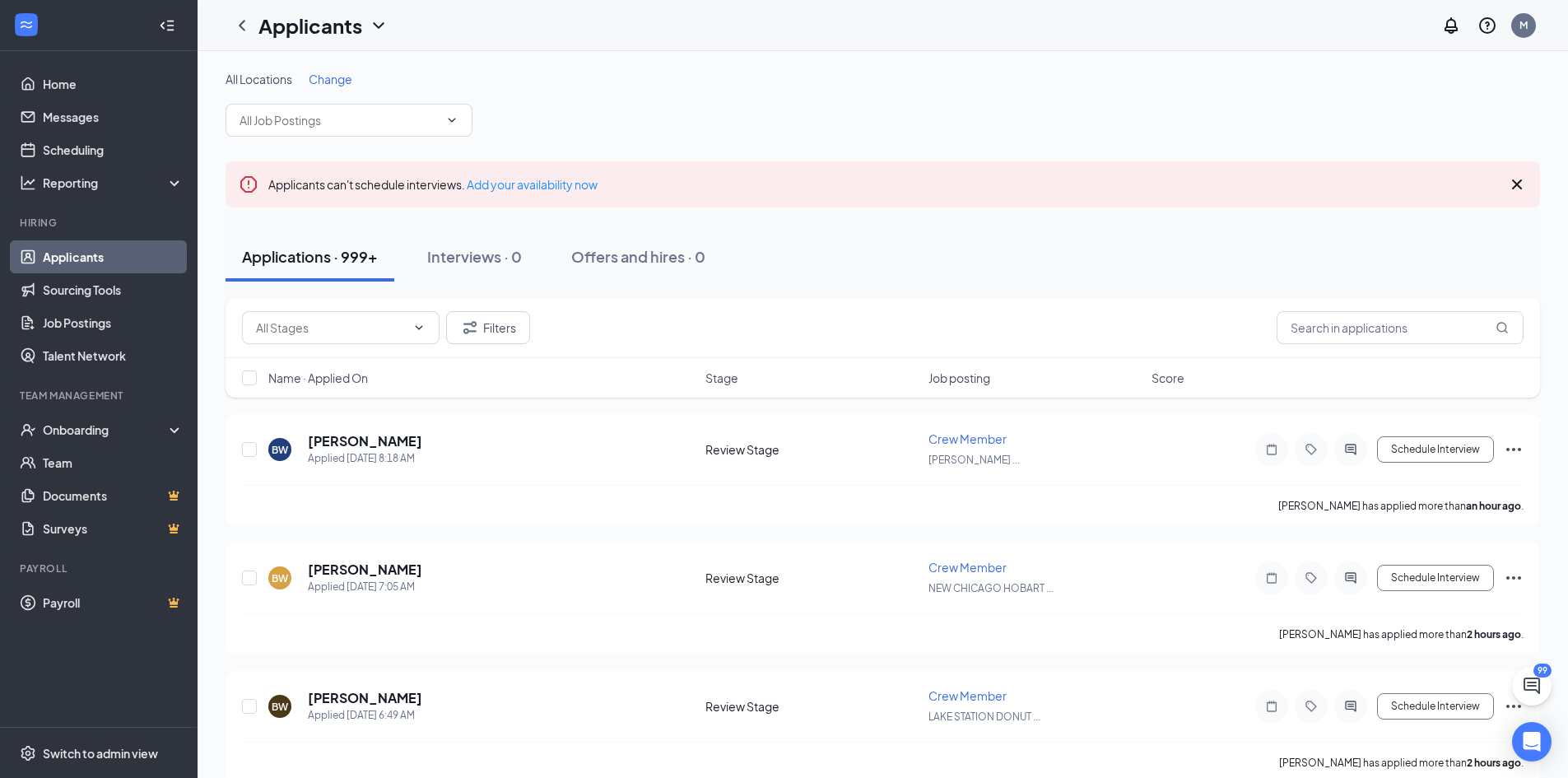
click at [841, 112] on div "All Locations Change" at bounding box center [882, 103] width 1314 height 65
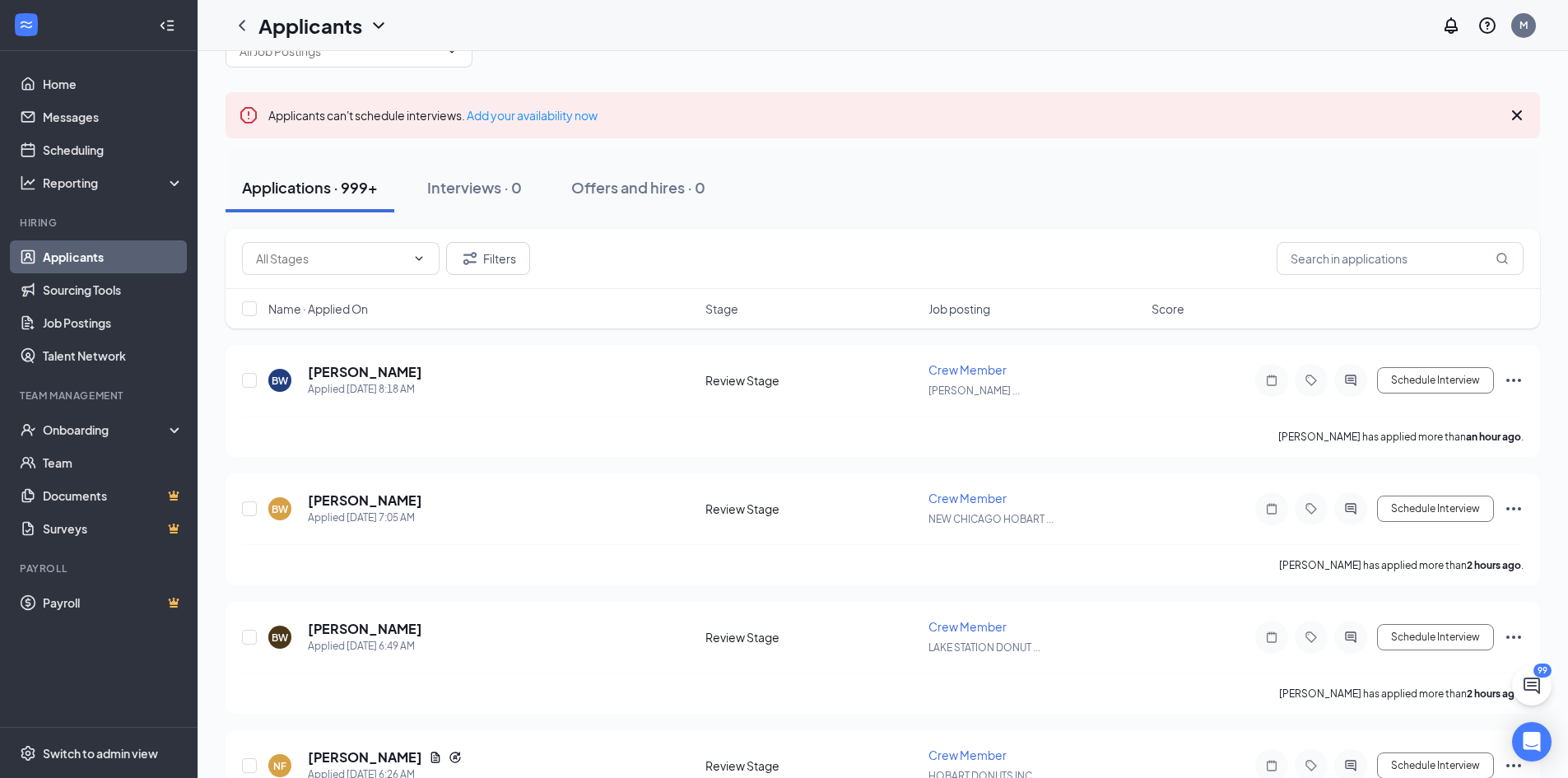
scroll to position [0, 0]
